Goal: Task Accomplishment & Management: Use online tool/utility

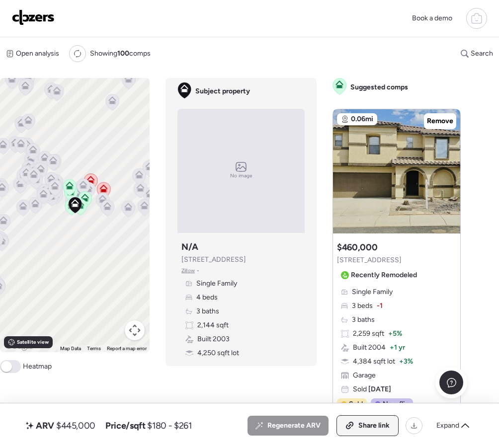
click at [371, 428] on span "Share link" at bounding box center [373, 426] width 31 height 10
click at [19, 19] on img at bounding box center [33, 17] width 43 height 16
click at [31, 17] on img at bounding box center [33, 17] width 43 height 16
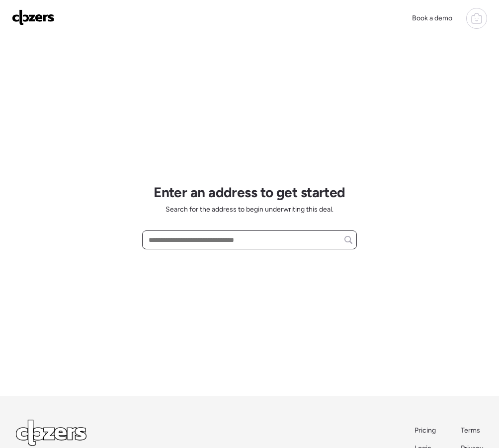
click at [165, 241] on input "text" at bounding box center [250, 240] width 206 height 14
paste input "**********"
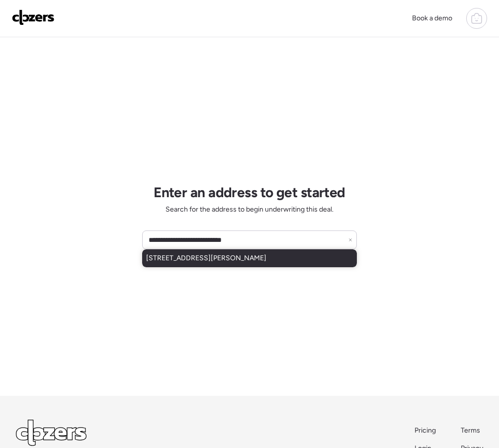
click at [176, 259] on span "1007 S Robson, Mesa, AZ, 85210" at bounding box center [206, 258] width 120 height 10
type input "**********"
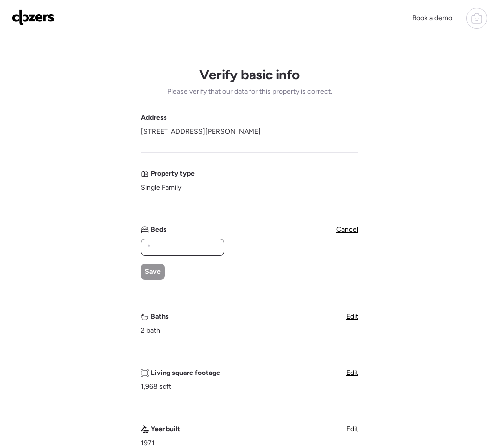
click at [167, 245] on input "text" at bounding box center [182, 248] width 75 height 14
type input "*"
click at [154, 270] on span "Save" at bounding box center [153, 272] width 16 height 10
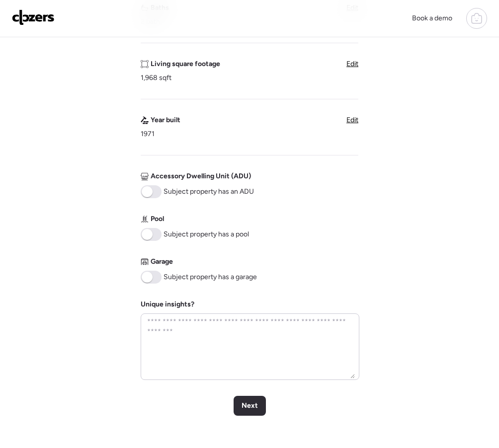
scroll to position [286, 0]
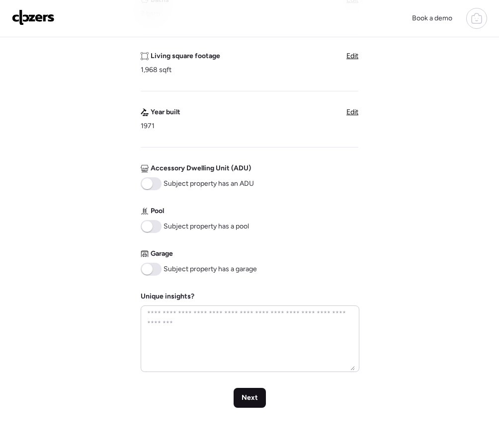
click at [250, 396] on span "Next" at bounding box center [250, 398] width 16 height 10
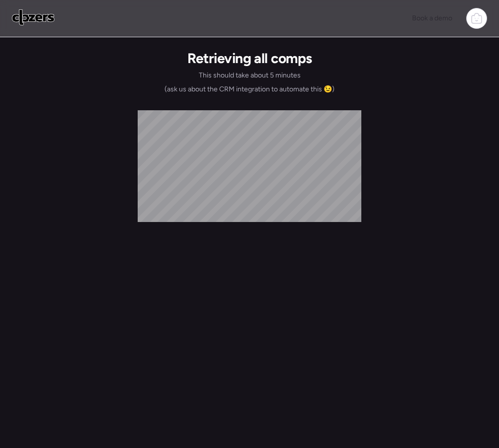
scroll to position [0, 0]
